Goal: Navigation & Orientation: Find specific page/section

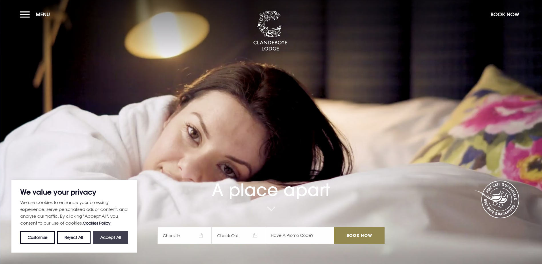
click at [113, 233] on button "Accept All" at bounding box center [110, 237] width 35 height 13
checkbox input "true"
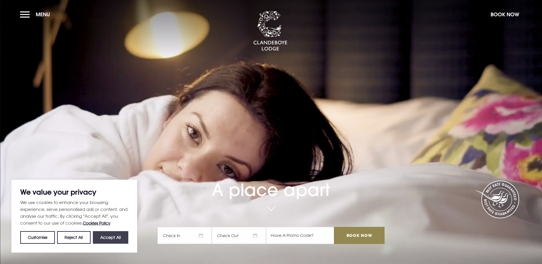
checkbox input "true"
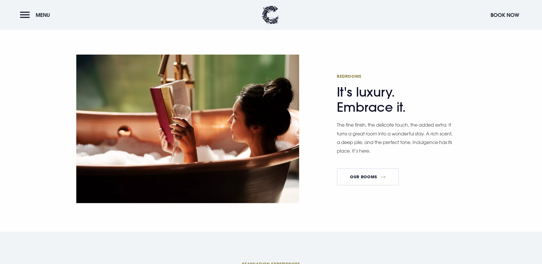
scroll to position [400, 0]
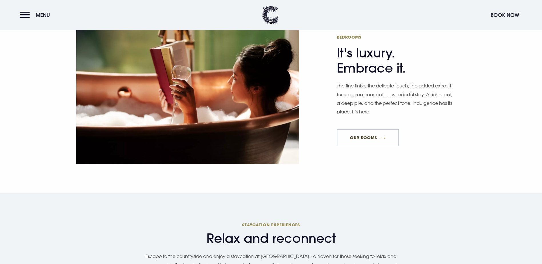
click at [374, 129] on link "Our Rooms" at bounding box center [368, 137] width 62 height 17
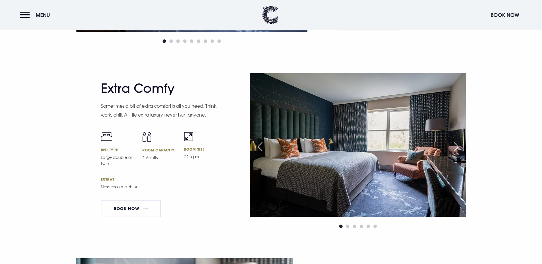
scroll to position [1472, 0]
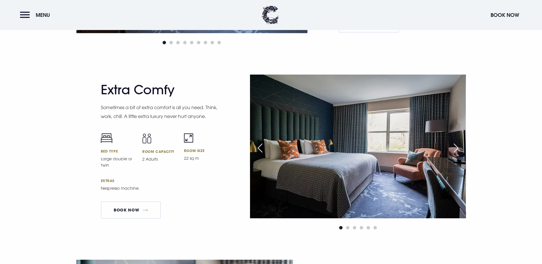
click at [456, 142] on div "Next slide" at bounding box center [456, 148] width 14 height 13
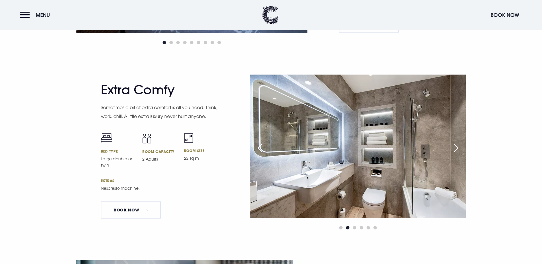
click at [457, 142] on div "Next slide" at bounding box center [456, 148] width 14 height 13
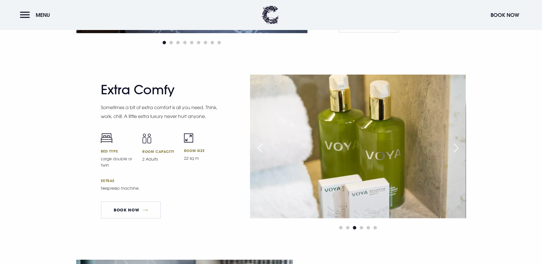
click at [457, 142] on div "Next slide" at bounding box center [456, 148] width 14 height 13
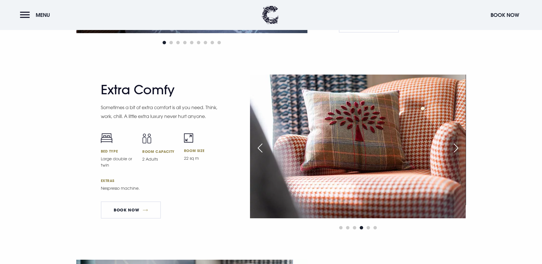
click at [457, 142] on div "Next slide" at bounding box center [456, 148] width 14 height 13
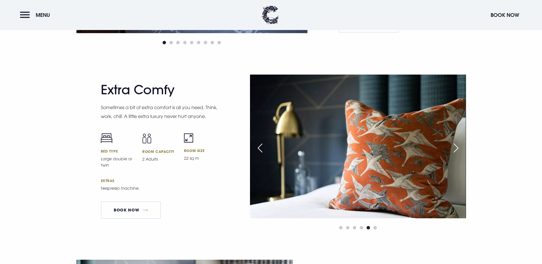
click at [457, 142] on div "Next slide" at bounding box center [456, 148] width 14 height 13
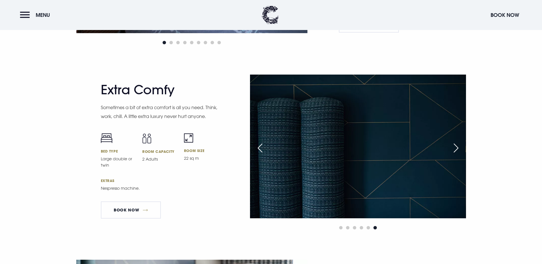
click at [457, 142] on div "Next slide" at bounding box center [456, 148] width 14 height 13
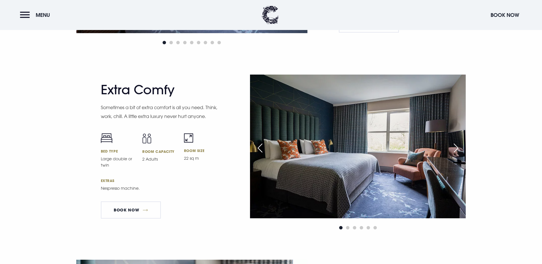
click at [457, 142] on div "Next slide" at bounding box center [456, 148] width 14 height 13
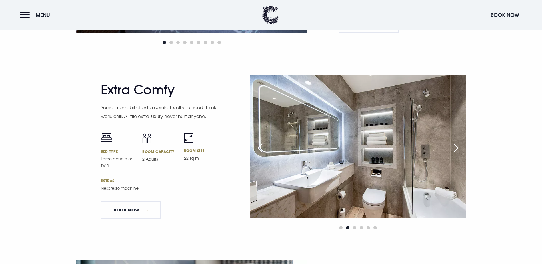
click at [491, 75] on div "Extra Comfy Sometimes a bit of extra comfort is all you need. Think, work, chil…" at bounding box center [271, 167] width 542 height 185
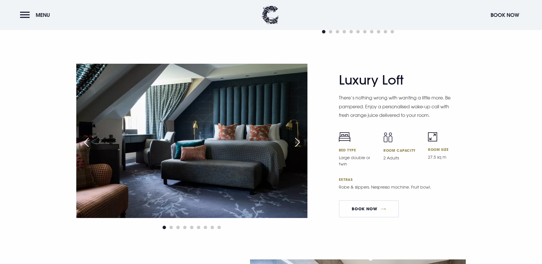
scroll to position [1293, 0]
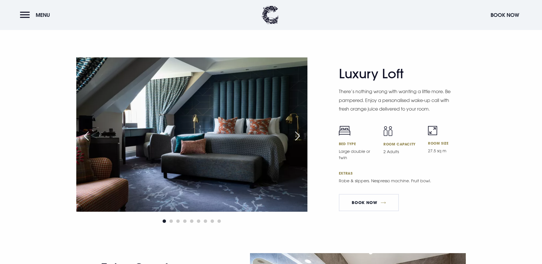
click at [300, 130] on div "Next slide" at bounding box center [297, 136] width 14 height 13
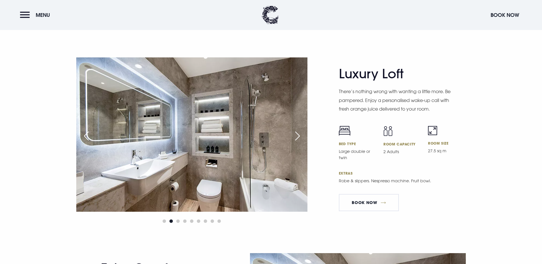
click at [300, 130] on div "Next slide" at bounding box center [297, 136] width 14 height 13
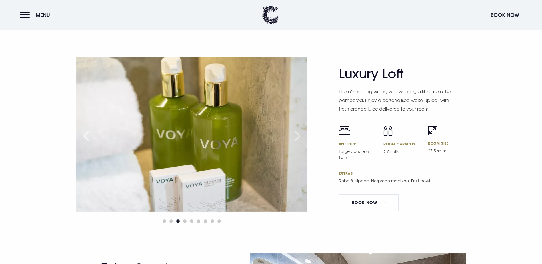
click at [300, 130] on div "Next slide" at bounding box center [297, 136] width 14 height 13
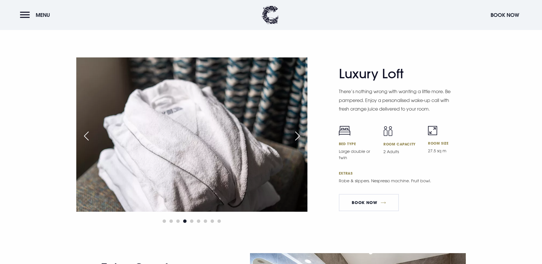
click at [300, 130] on div "Next slide" at bounding box center [297, 136] width 14 height 13
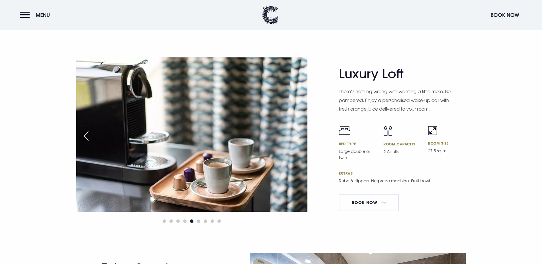
click at [300, 130] on div "Next slide" at bounding box center [297, 136] width 14 height 13
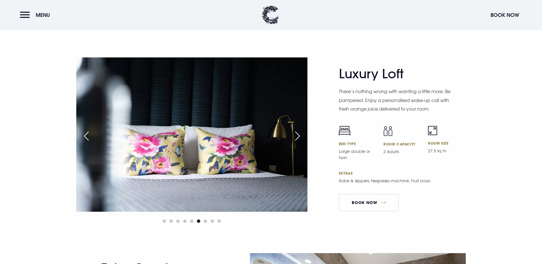
click at [300, 130] on div "Next slide" at bounding box center [297, 136] width 14 height 13
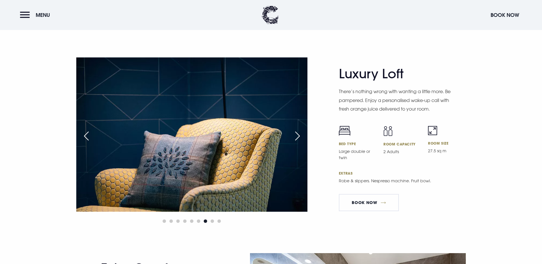
click at [300, 130] on div "Next slide" at bounding box center [297, 136] width 14 height 13
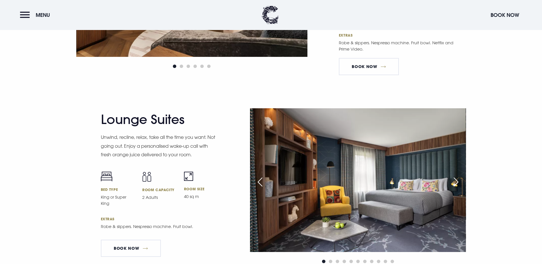
scroll to position [1057, 0]
click at [455, 175] on div "Next slide" at bounding box center [456, 181] width 14 height 13
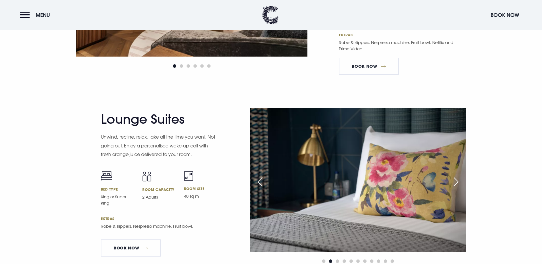
click at [455, 175] on div "Next slide" at bounding box center [456, 181] width 14 height 13
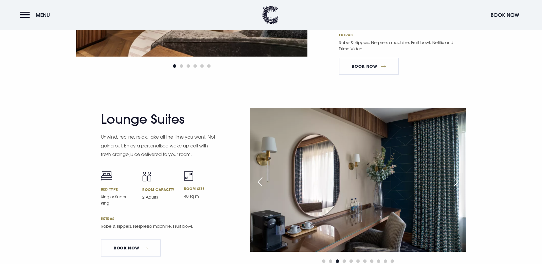
click at [455, 175] on div "Next slide" at bounding box center [456, 181] width 14 height 13
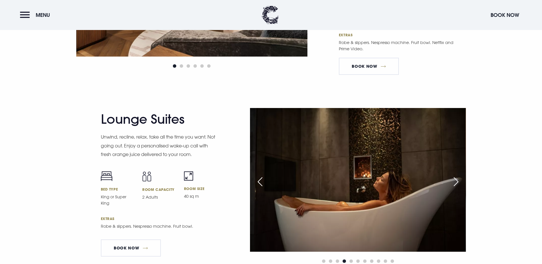
click at [455, 175] on div "Next slide" at bounding box center [456, 181] width 14 height 13
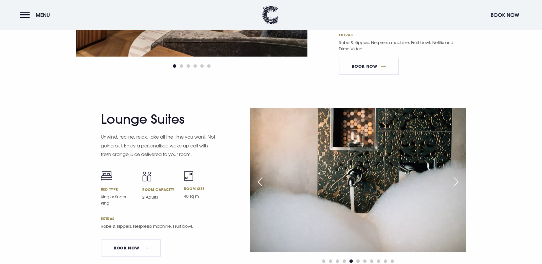
click at [455, 175] on div "Next slide" at bounding box center [456, 181] width 14 height 13
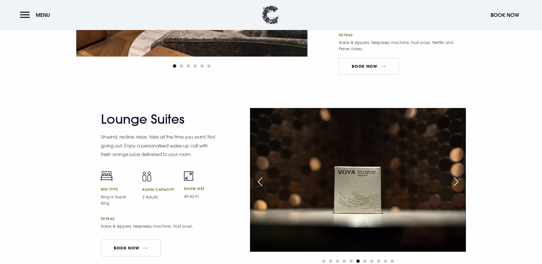
click at [455, 175] on div "Next slide" at bounding box center [456, 181] width 14 height 13
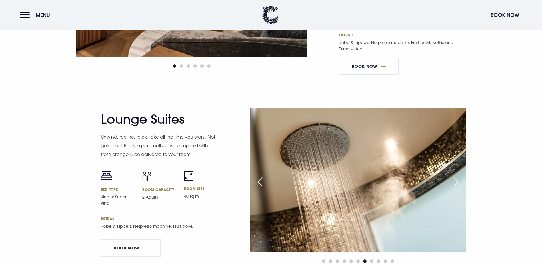
click at [455, 175] on div "Next slide" at bounding box center [456, 181] width 14 height 13
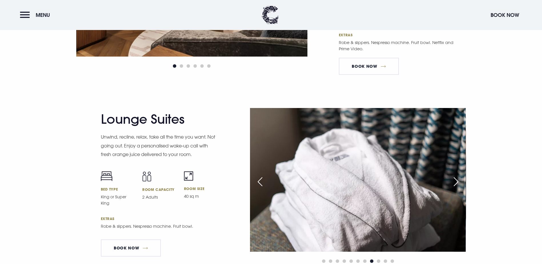
click at [455, 175] on div "Next slide" at bounding box center [456, 181] width 14 height 13
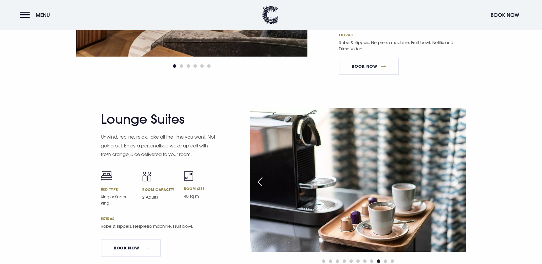
click at [455, 175] on div "Next slide" at bounding box center [456, 181] width 14 height 13
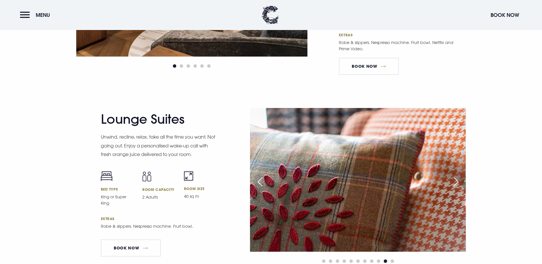
click at [454, 175] on div "Next slide" at bounding box center [456, 181] width 14 height 13
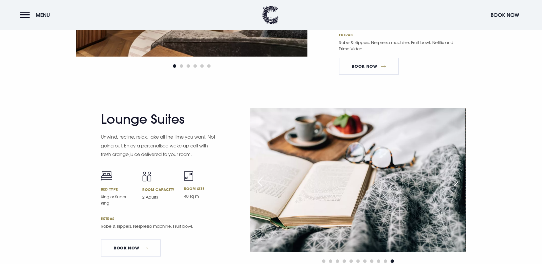
click at [453, 175] on div "Next slide" at bounding box center [456, 181] width 14 height 13
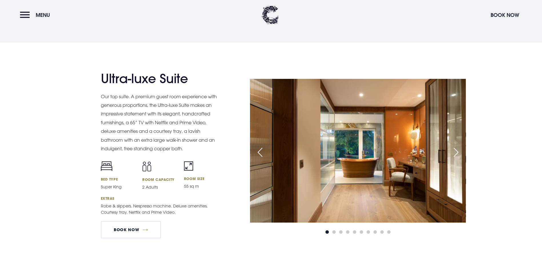
scroll to position [643, 0]
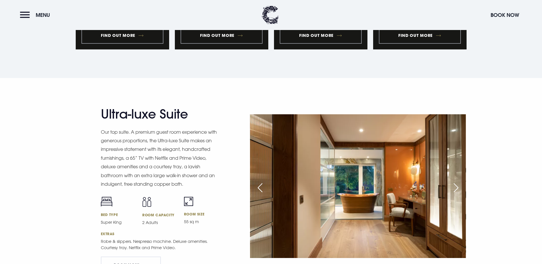
click at [457, 181] on div "Next slide" at bounding box center [456, 187] width 14 height 13
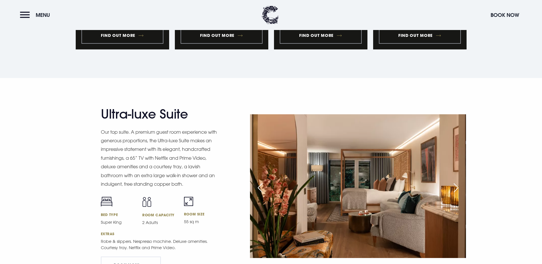
click at [457, 181] on div "Next slide" at bounding box center [456, 187] width 14 height 13
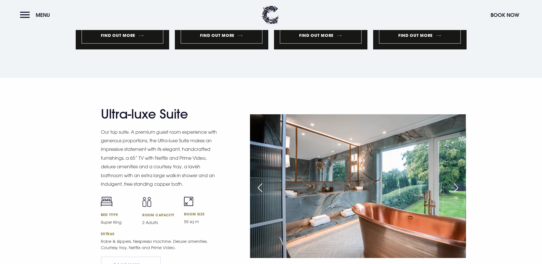
click at [457, 181] on div "Next slide" at bounding box center [456, 187] width 14 height 13
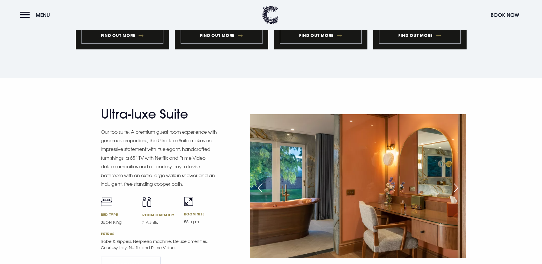
click at [457, 181] on div "Next slide" at bounding box center [456, 187] width 14 height 13
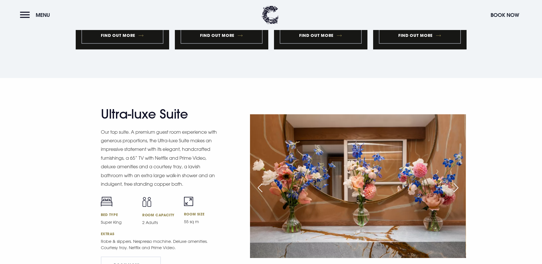
click at [457, 181] on div "Next slide" at bounding box center [456, 187] width 14 height 13
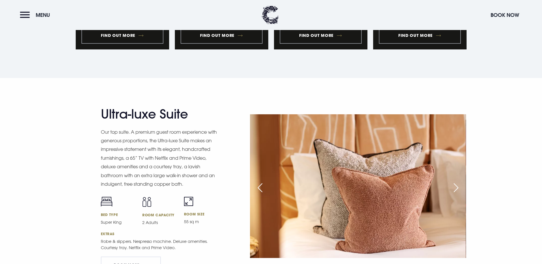
click at [457, 181] on div "Next slide" at bounding box center [456, 187] width 14 height 13
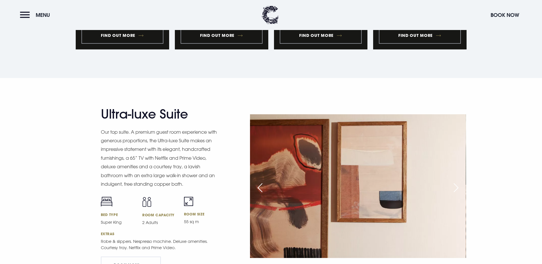
click at [457, 181] on div "Next slide" at bounding box center [456, 187] width 14 height 13
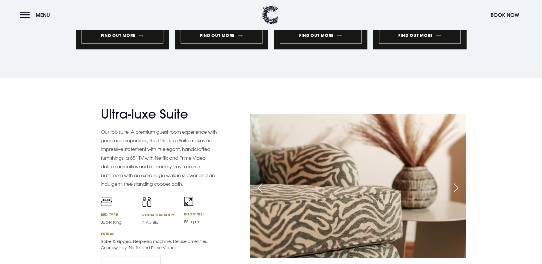
click at [457, 181] on div "Next slide" at bounding box center [456, 187] width 14 height 13
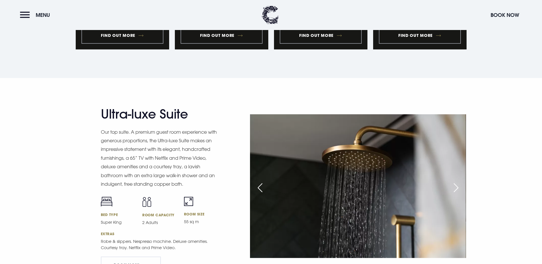
click at [457, 181] on div "Next slide" at bounding box center [456, 187] width 14 height 13
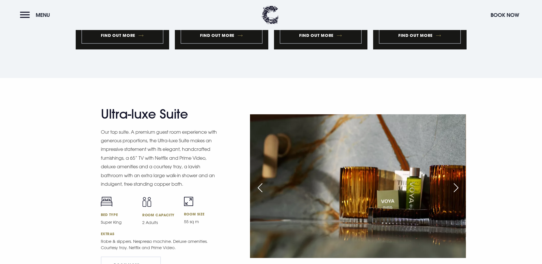
click at [457, 181] on div "Next slide" at bounding box center [456, 187] width 14 height 13
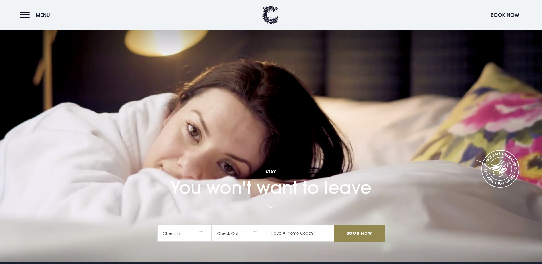
scroll to position [0, 0]
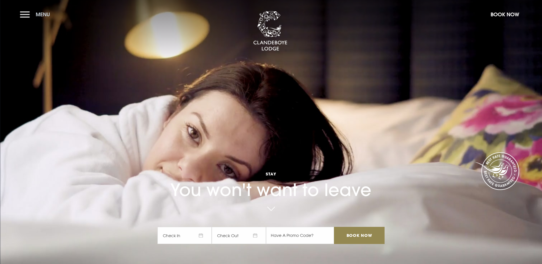
click at [31, 17] on button "Menu" at bounding box center [36, 14] width 33 height 12
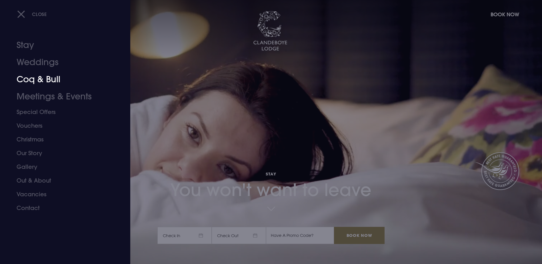
click at [40, 82] on link "Coq & Bull" at bounding box center [62, 79] width 90 height 17
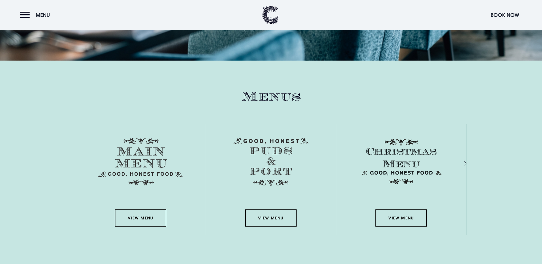
scroll to position [822, 0]
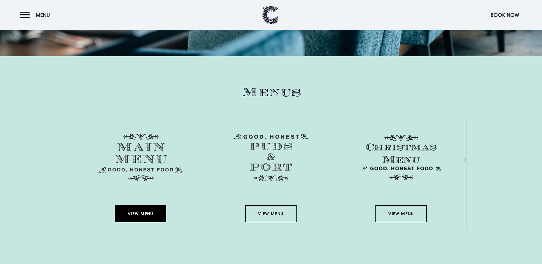
click at [139, 205] on link "View Menu" at bounding box center [140, 213] width 51 height 17
